Goal: Task Accomplishment & Management: Manage account settings

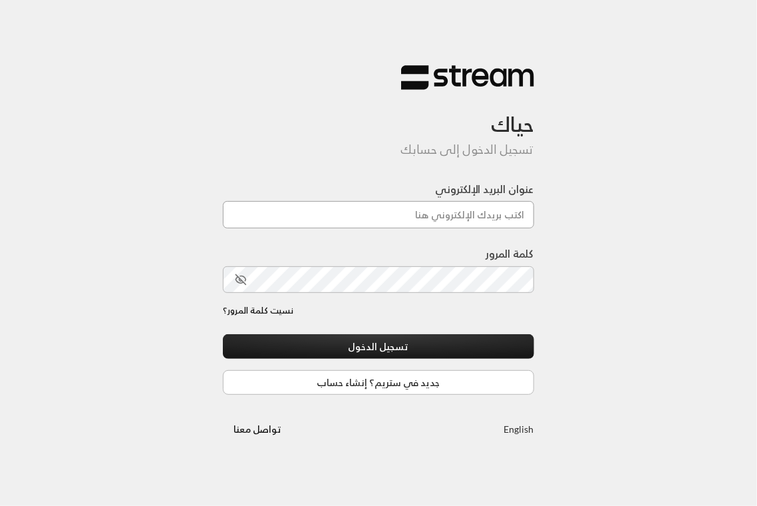
type input "[EMAIL_ADDRESS][DOMAIN_NAME]"
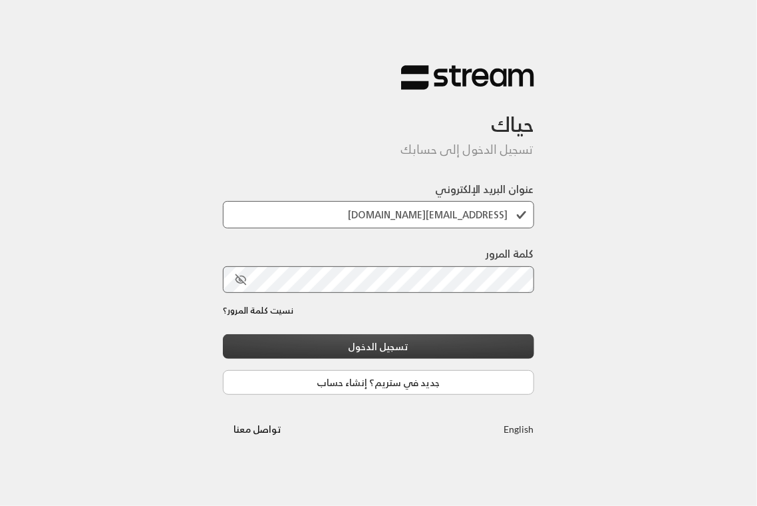
click at [400, 349] on button "تسجيل الدخول" at bounding box center [378, 346] width 311 height 25
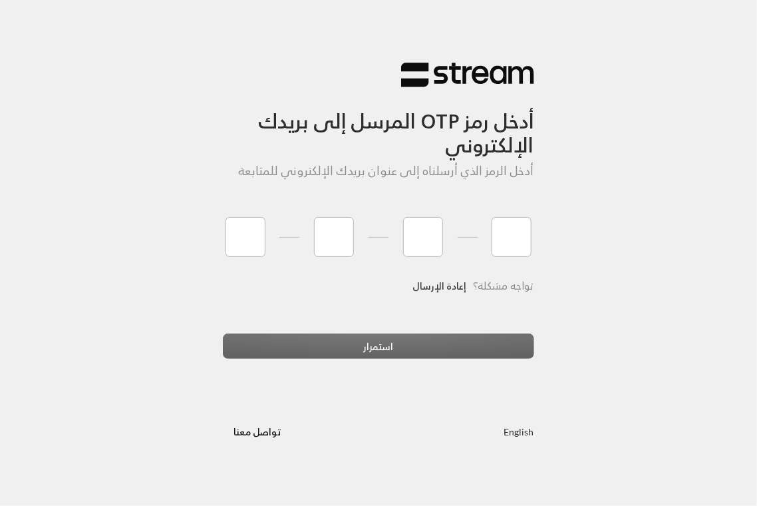
click at [441, 285] on link "إعادة الإرسال" at bounding box center [440, 285] width 54 height 27
click at [442, 283] on link "إعادة الإرسال" at bounding box center [440, 285] width 54 height 27
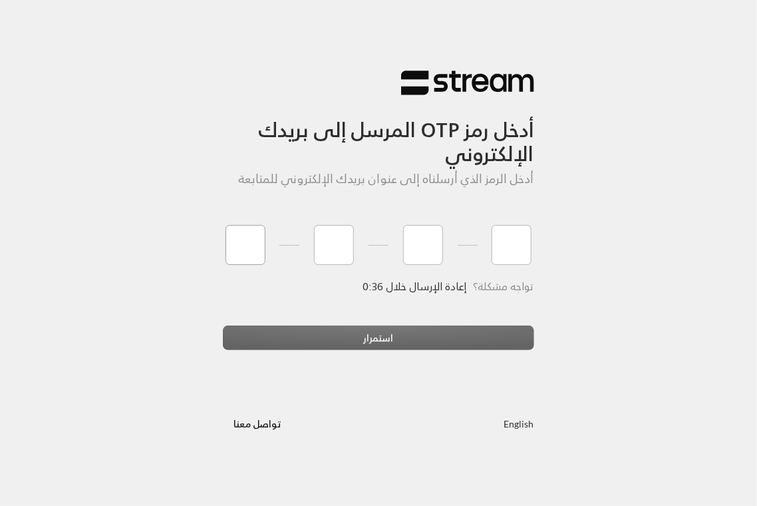
type input "9"
type input "6"
type input "3"
type input "7"
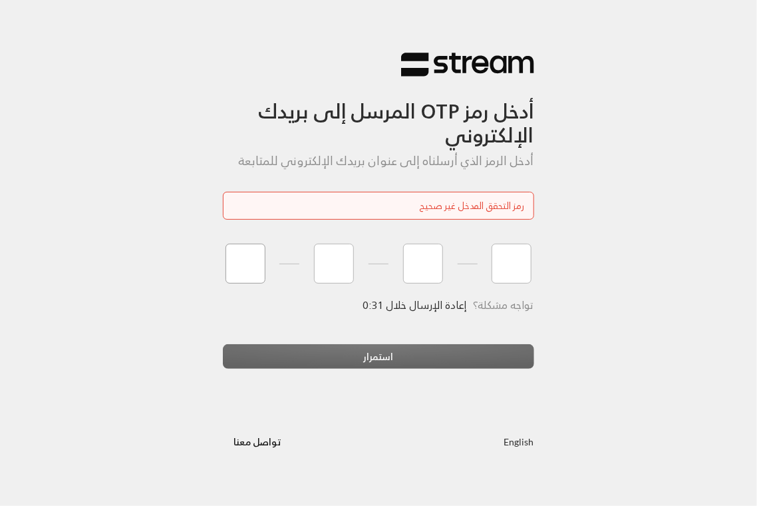
click at [229, 264] on input "tel" at bounding box center [246, 264] width 40 height 40
type input "9"
type input "6"
type input "3"
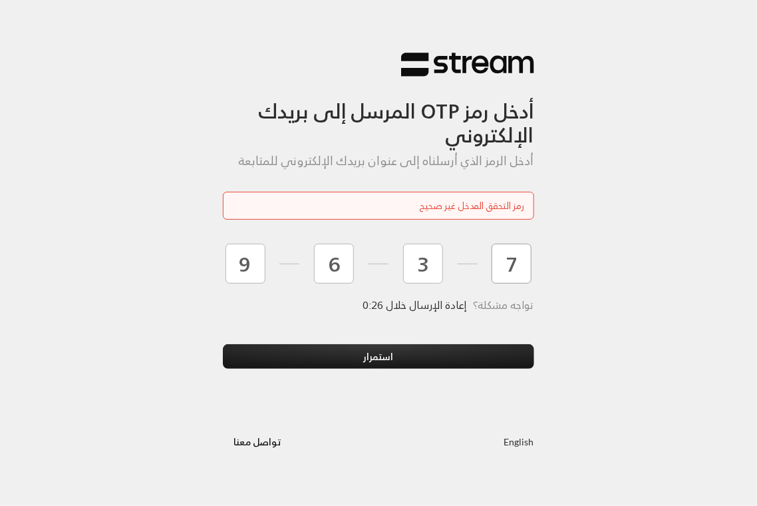
type input "7"
click at [223, 344] on button "استمرار" at bounding box center [378, 356] width 311 height 25
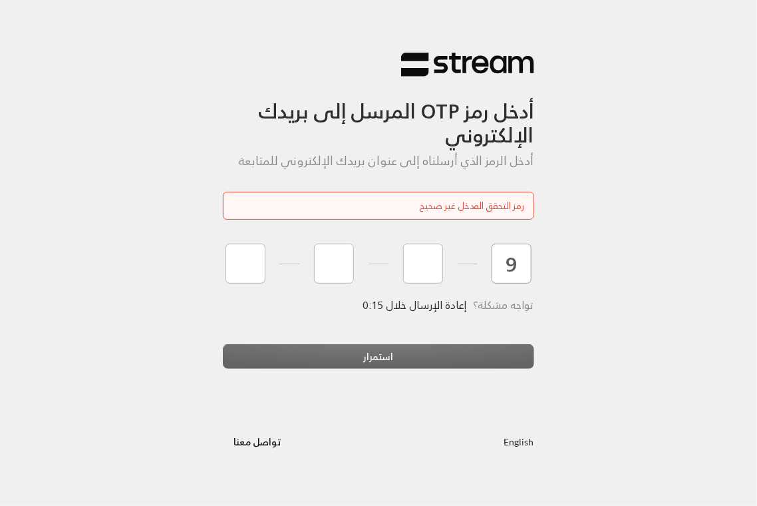
type input "9"
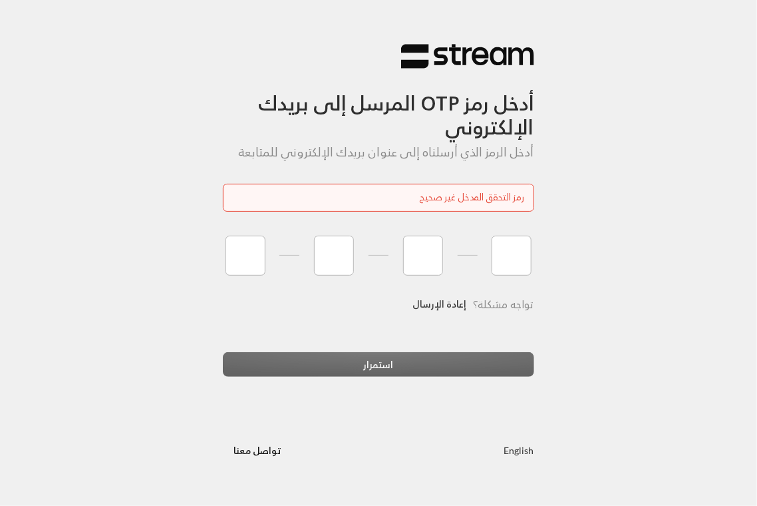
click at [439, 308] on link "إعادة الإرسال" at bounding box center [440, 304] width 54 height 27
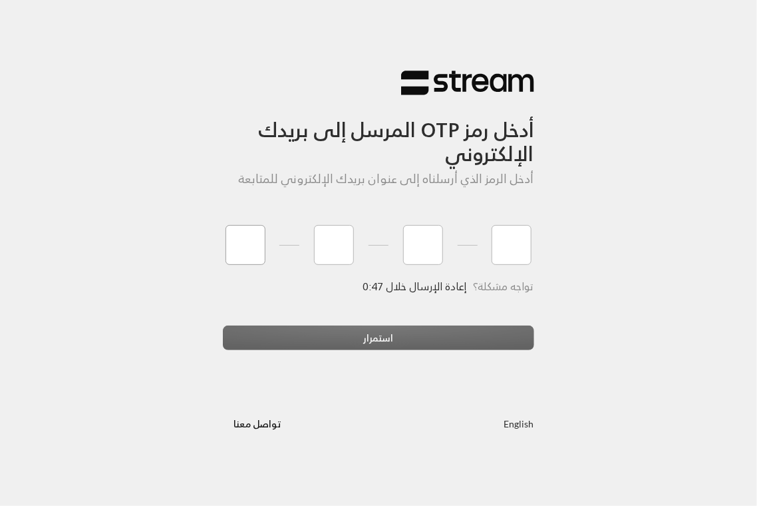
type input "5"
type input "3"
type input "6"
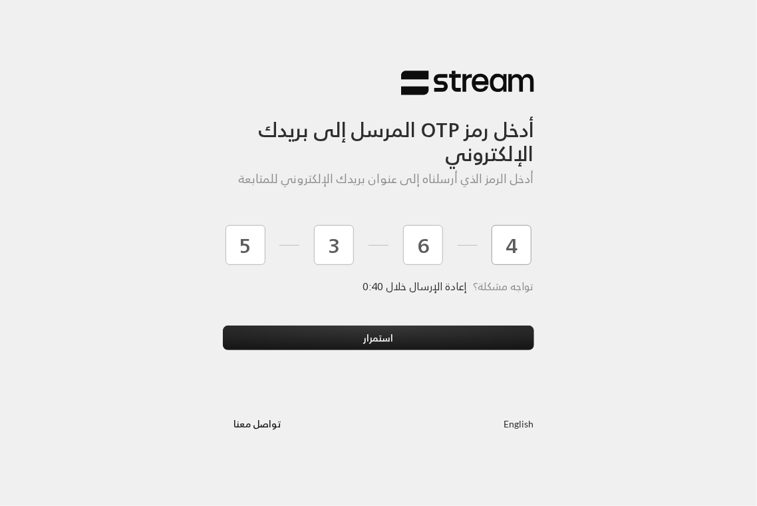
type input "4"
click at [223, 325] on button "استمرار" at bounding box center [378, 337] width 311 height 25
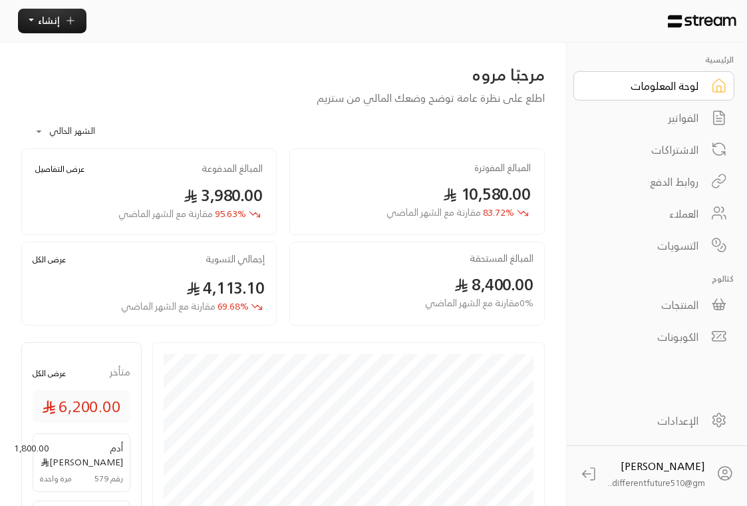
click at [679, 118] on div "الفواتير" at bounding box center [645, 118] width 107 height 16
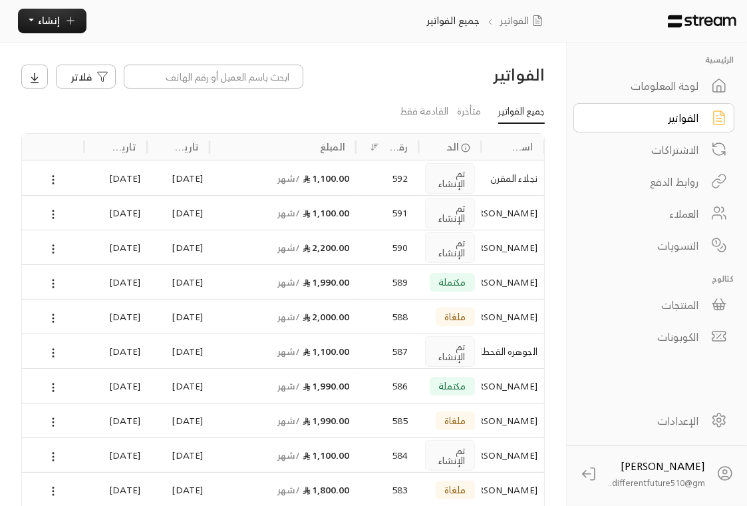
click at [675, 143] on div "الاشتراكات" at bounding box center [645, 150] width 107 height 16
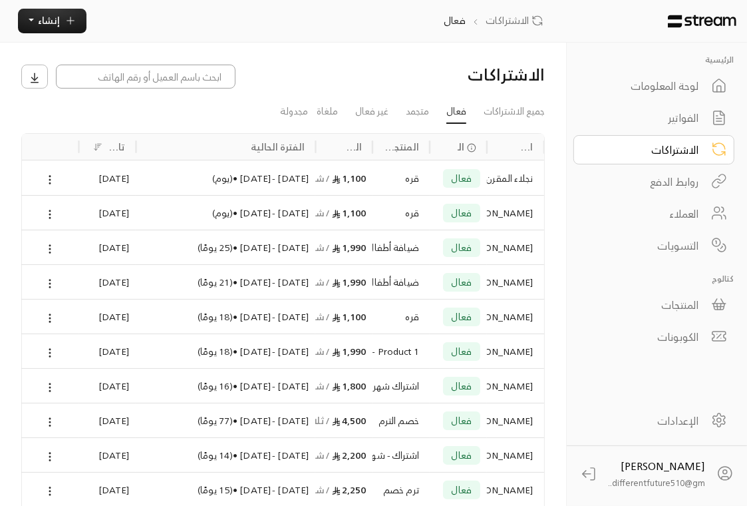
click at [195, 79] on input at bounding box center [146, 77] width 180 height 24
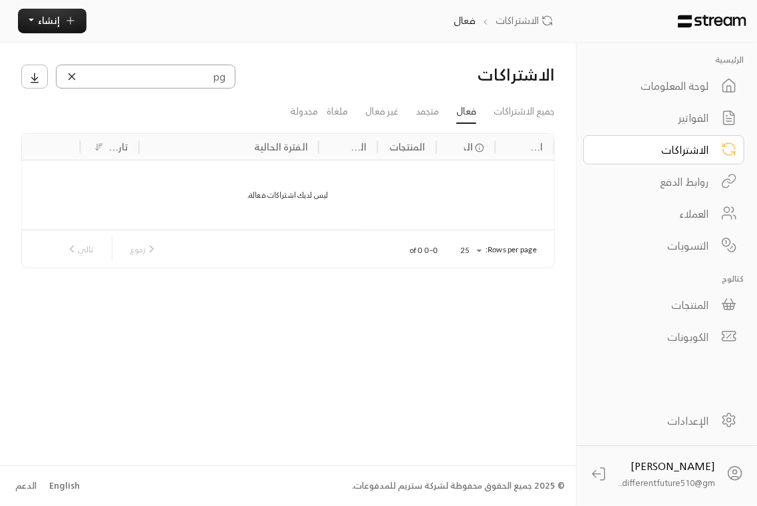
type input "p"
type input "حلا"
click at [696, 124] on div "الفواتير" at bounding box center [655, 118] width 107 height 16
